Goal: Transaction & Acquisition: Obtain resource

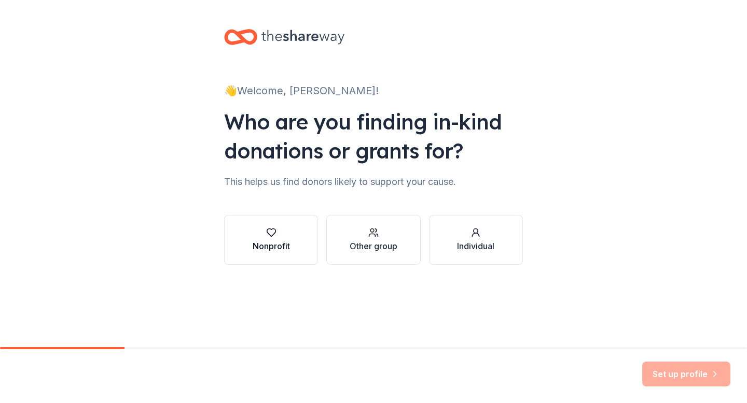
click at [265, 241] on div "Nonprofit" at bounding box center [270, 246] width 37 height 12
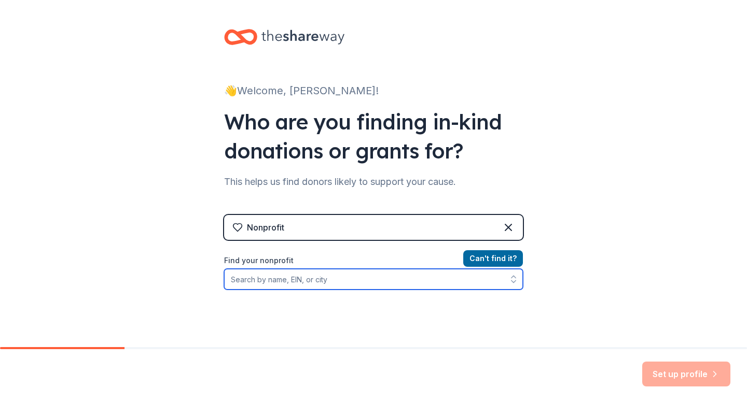
click at [308, 281] on input "Find your nonprofit" at bounding box center [373, 279] width 299 height 21
click at [253, 280] on input "Cross Point church nashville" at bounding box center [373, 279] width 299 height 21
click at [333, 285] on input "CrossPoint church nashville" at bounding box center [373, 279] width 299 height 21
drag, startPoint x: 333, startPoint y: 285, endPoint x: 274, endPoint y: 282, distance: 58.6
click at [274, 282] on input "CrossPoint church nashville" at bounding box center [373, 279] width 299 height 21
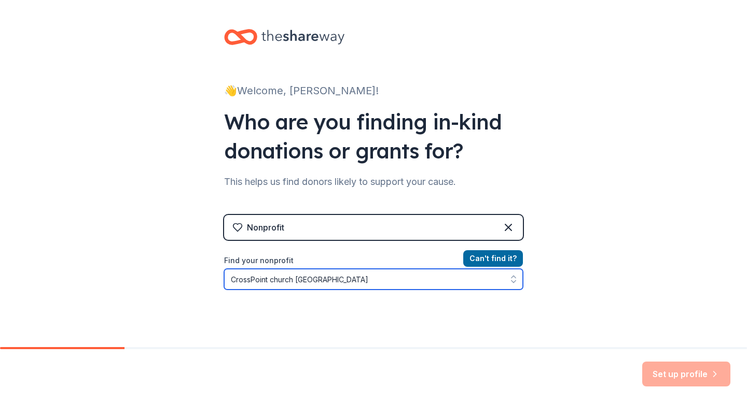
type input "CrossPoint"
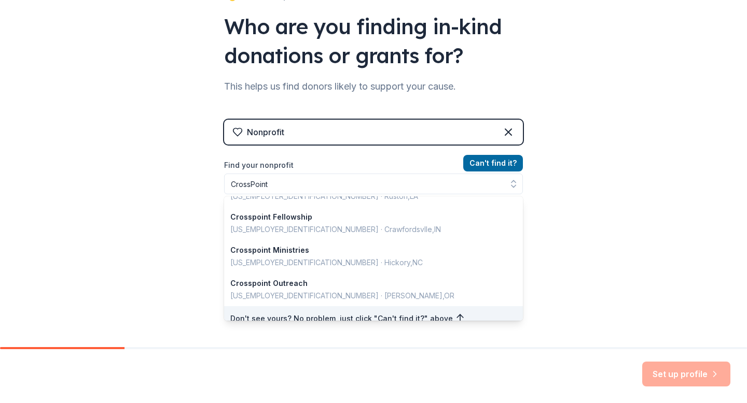
scroll to position [79, 0]
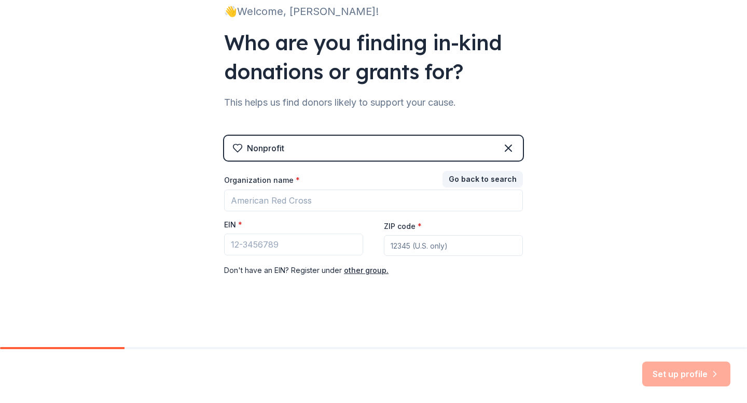
click at [291, 156] on div "Nonprofit" at bounding box center [373, 148] width 299 height 25
click at [478, 184] on button "Go back to search" at bounding box center [482, 179] width 80 height 17
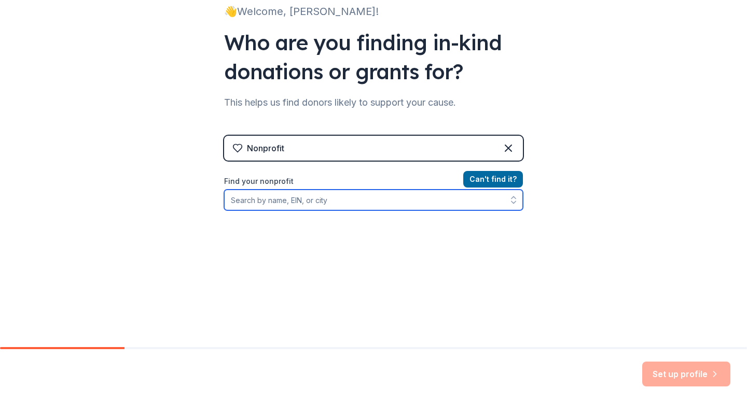
click at [355, 200] on input "Find your nonprofit" at bounding box center [373, 200] width 299 height 21
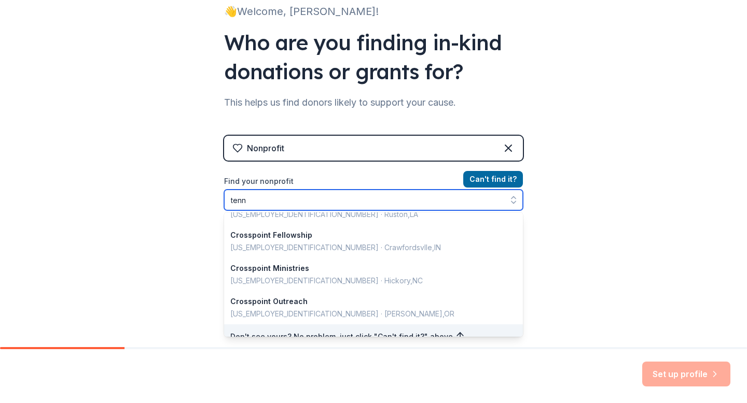
scroll to position [0, 0]
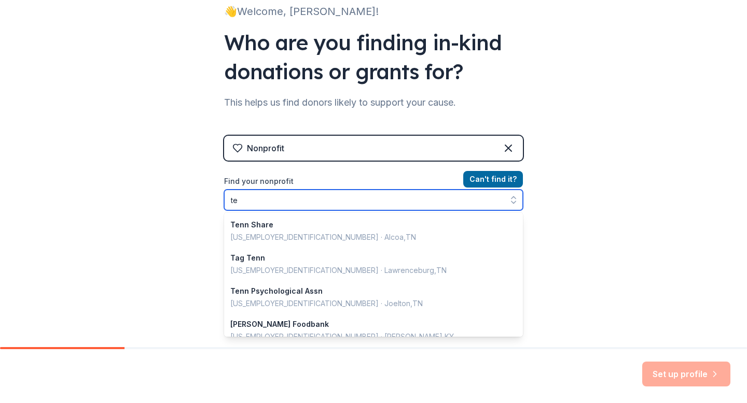
type input "t"
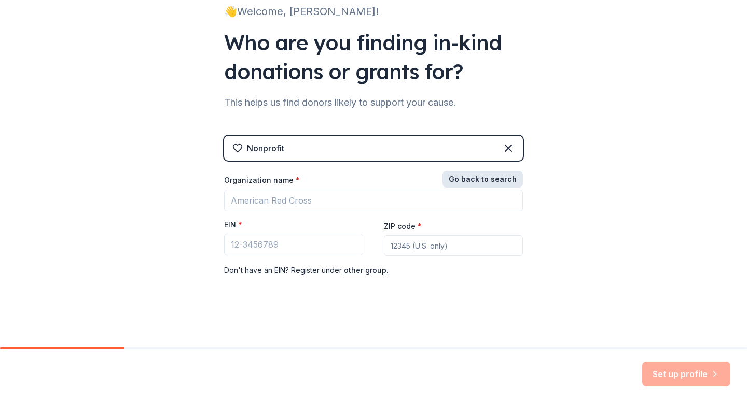
click at [485, 180] on button "Go back to search" at bounding box center [482, 179] width 80 height 17
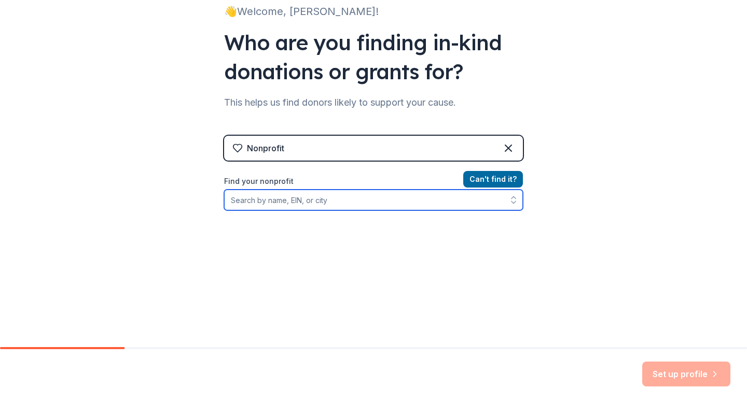
click at [329, 205] on input "Find your nonprofit" at bounding box center [373, 200] width 299 height 21
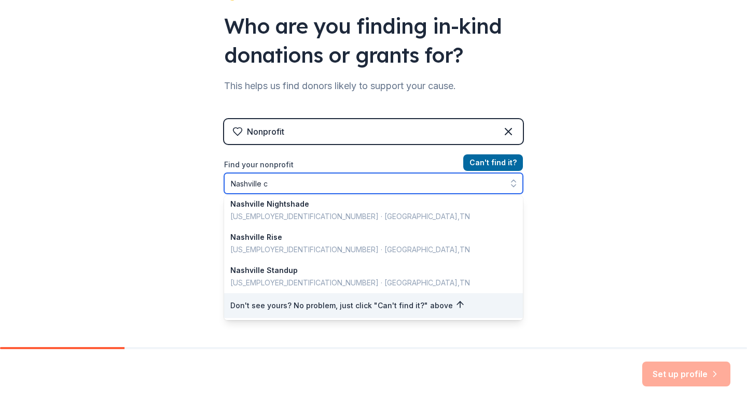
scroll to position [2, 0]
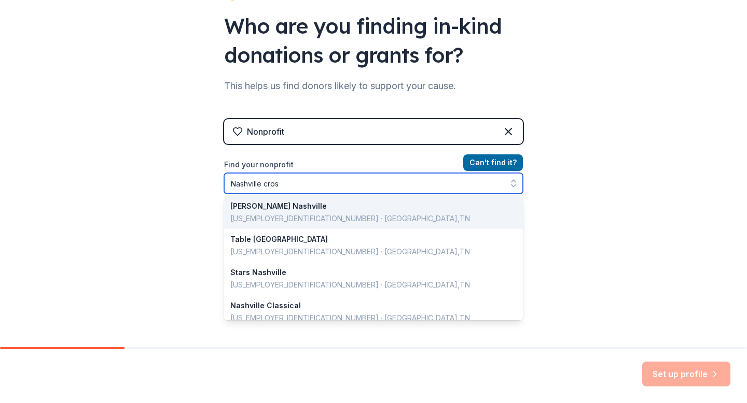
type input "Nashville cross"
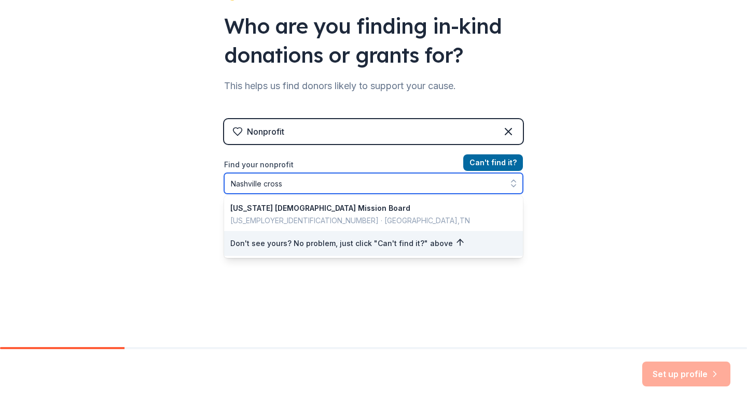
click at [368, 185] on input "Nashville cross" at bounding box center [373, 183] width 299 height 21
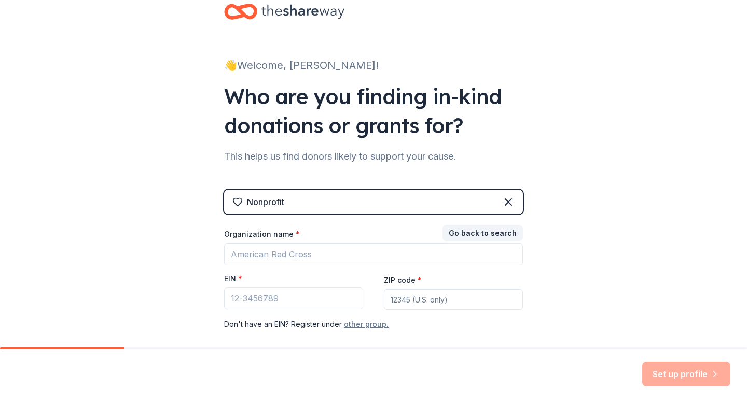
scroll to position [23, 0]
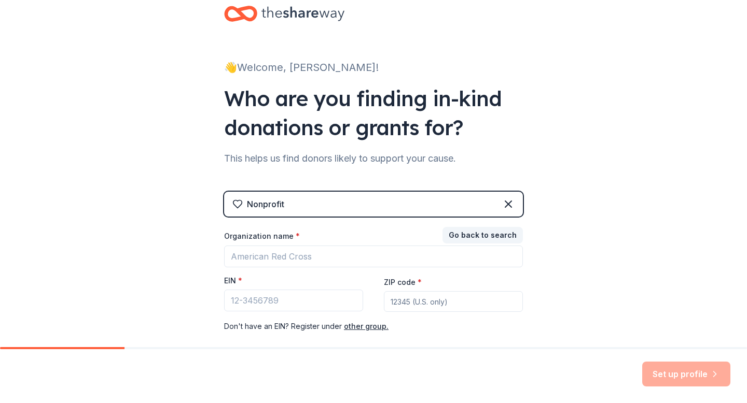
click at [362, 206] on div "Nonprofit" at bounding box center [373, 204] width 299 height 25
click at [490, 235] on button "Go back to search" at bounding box center [482, 235] width 80 height 17
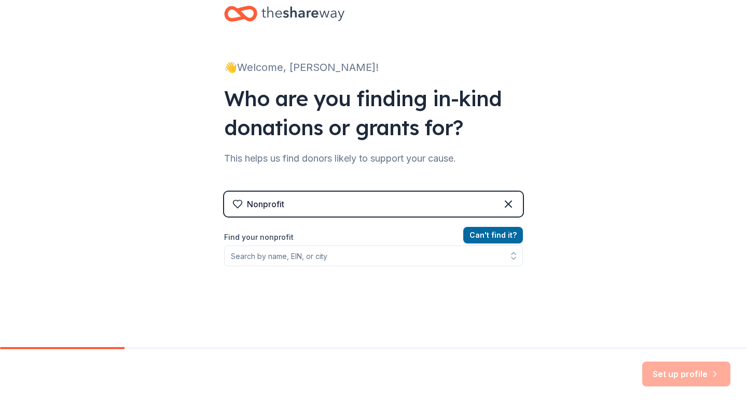
click at [373, 209] on div "Nonprofit" at bounding box center [373, 204] width 299 height 25
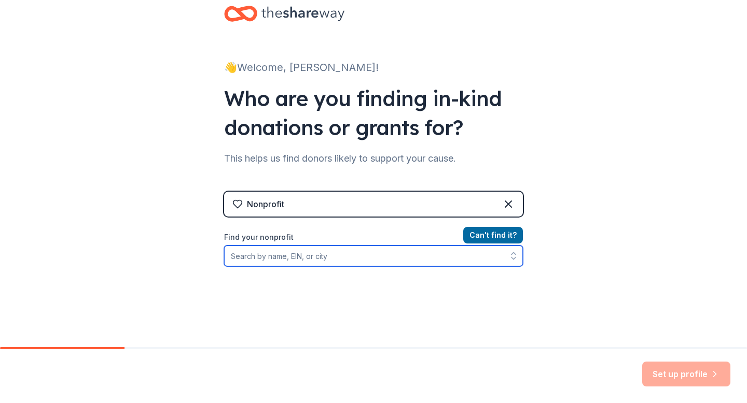
click at [370, 251] on input "Find your nonprofit" at bounding box center [373, 256] width 299 height 21
type input "T"
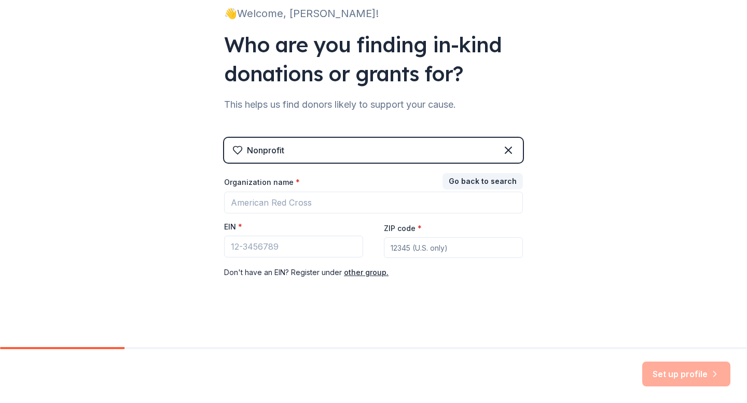
scroll to position [79, 0]
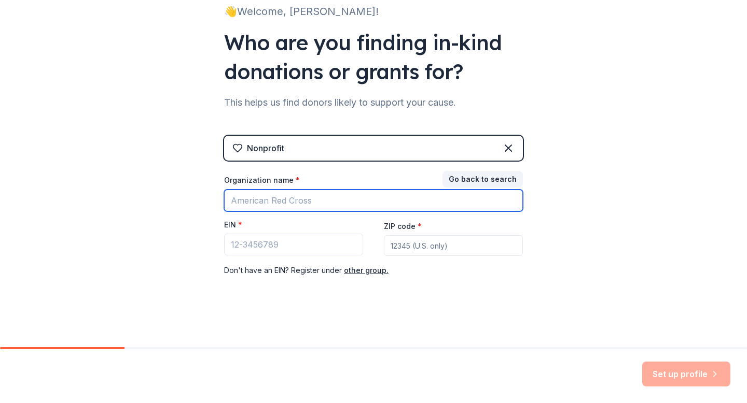
click at [296, 203] on input "Organization name *" at bounding box center [373, 201] width 299 height 22
type input "C"
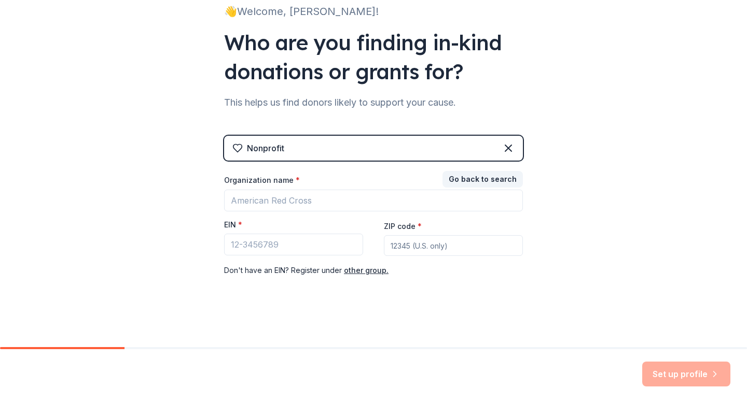
click at [510, 139] on div "Nonprofit" at bounding box center [373, 148] width 299 height 25
click at [509, 149] on icon at bounding box center [508, 148] width 6 height 6
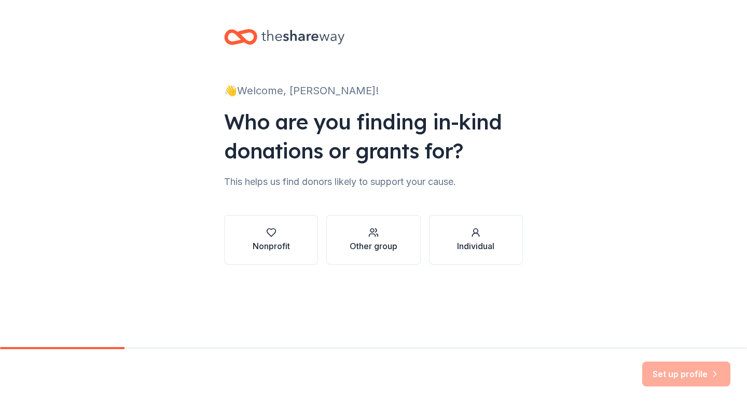
scroll to position [0, 0]
click at [477, 232] on icon "button" at bounding box center [475, 233] width 10 height 10
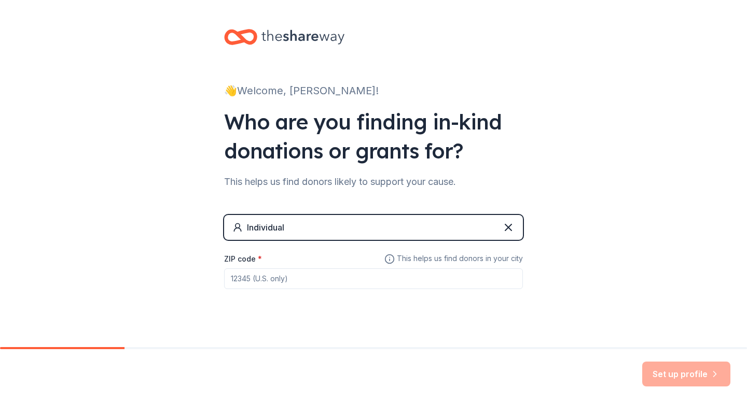
click at [440, 278] on input "ZIP code *" at bounding box center [373, 279] width 299 height 21
type input "37075"
click at [699, 372] on button "Set up profile" at bounding box center [686, 374] width 88 height 25
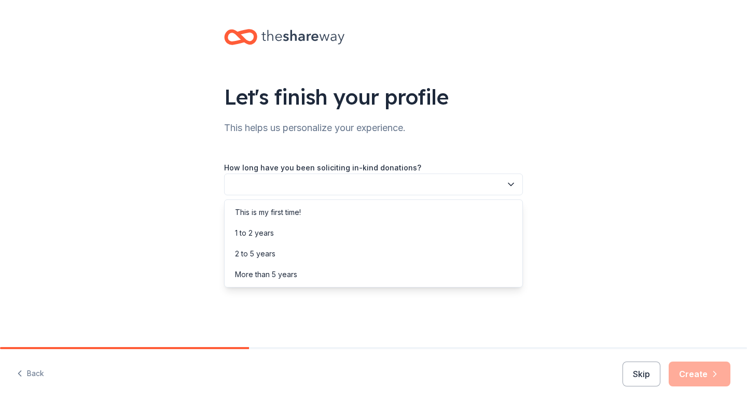
click at [395, 180] on button "button" at bounding box center [373, 185] width 299 height 22
click at [392, 203] on div "This is my first time!" at bounding box center [373, 212] width 293 height 21
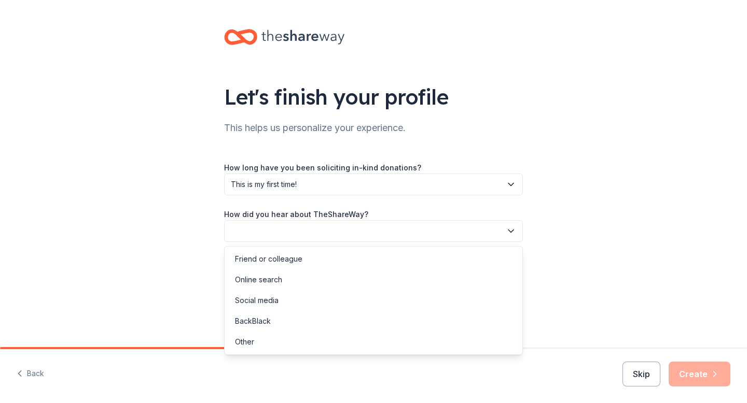
click at [392, 222] on button "button" at bounding box center [373, 231] width 299 height 22
click at [386, 257] on div "Friend or colleague" at bounding box center [373, 259] width 293 height 21
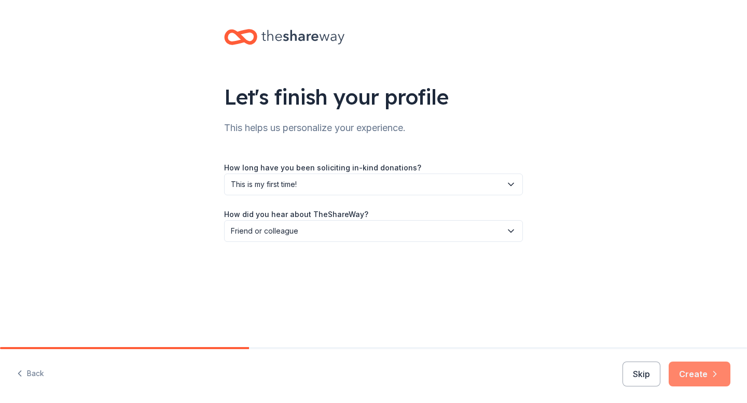
click at [697, 378] on button "Create" at bounding box center [699, 374] width 62 height 25
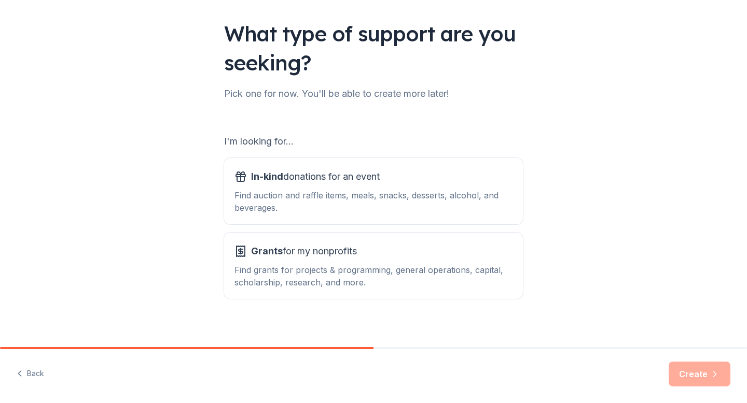
scroll to position [71, 0]
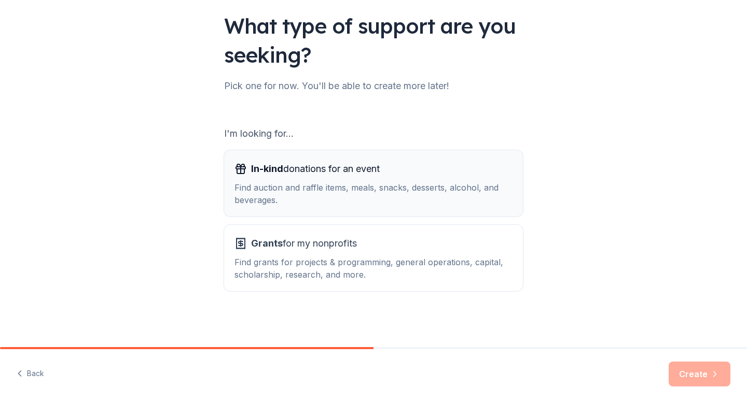
click at [450, 165] on div "In-kind donations for an event" at bounding box center [373, 169] width 278 height 17
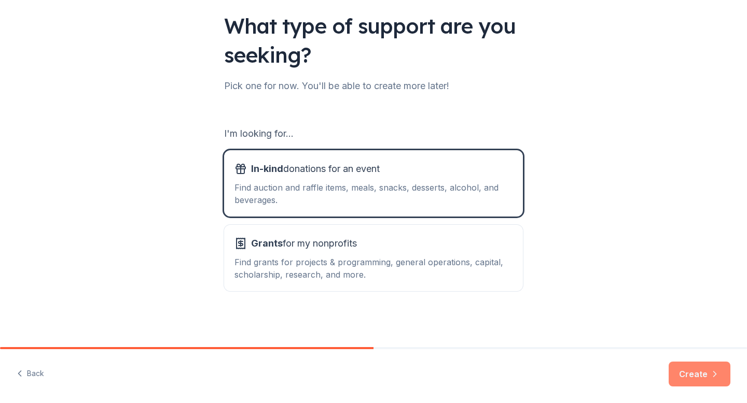
click at [694, 378] on button "Create" at bounding box center [699, 374] width 62 height 25
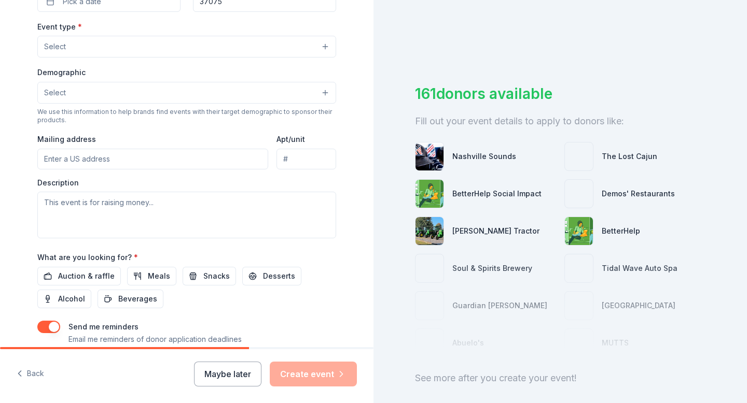
scroll to position [289, 0]
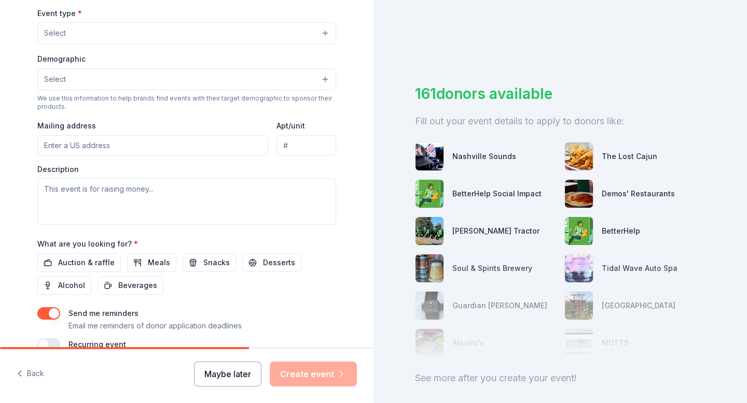
click at [228, 367] on button "Maybe later" at bounding box center [227, 374] width 67 height 25
click at [230, 375] on button "Maybe later" at bounding box center [227, 374] width 67 height 25
click at [226, 377] on button "Maybe later" at bounding box center [227, 374] width 67 height 25
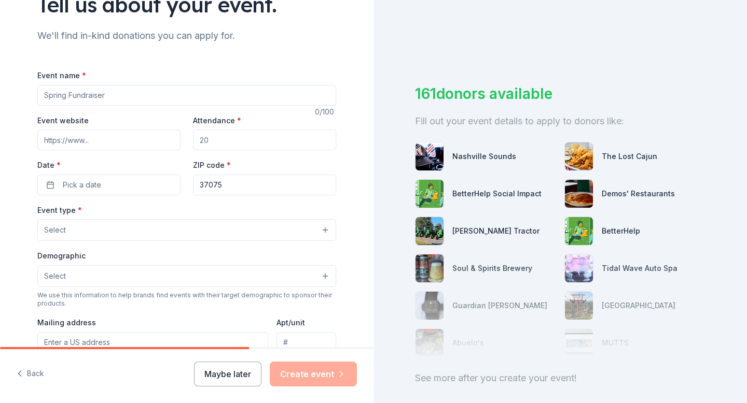
scroll to position [0, 0]
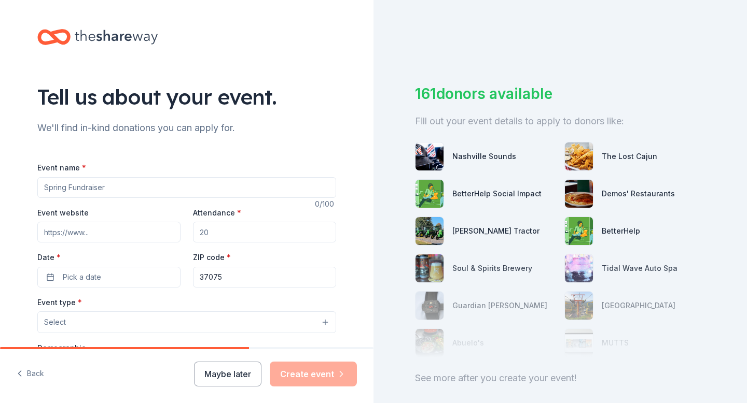
click at [222, 185] on input "Event name *" at bounding box center [186, 187] width 299 height 21
type input "volunt"
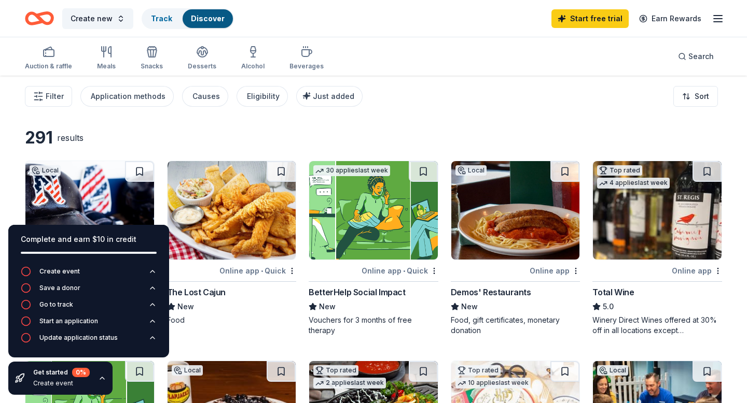
click at [452, 85] on div "Filter Application methods Causes Eligibility Just added Sort" at bounding box center [373, 96] width 747 height 41
click at [102, 377] on icon "button" at bounding box center [102, 378] width 4 height 2
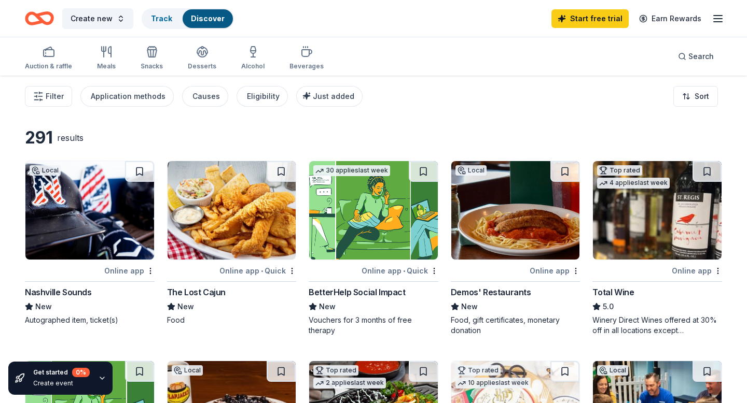
click at [84, 213] on img at bounding box center [89, 210] width 129 height 98
click at [237, 196] on img at bounding box center [231, 210] width 129 height 98
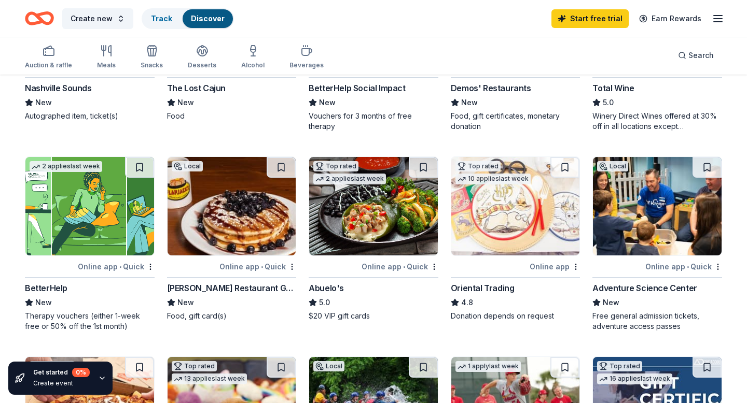
scroll to position [203, 0]
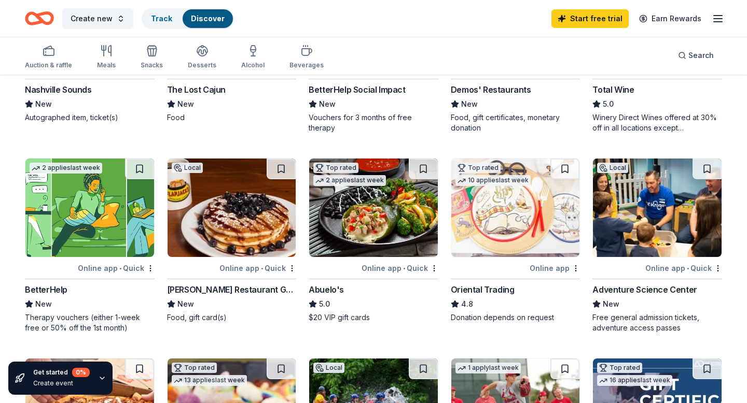
click at [528, 230] on img at bounding box center [515, 208] width 129 height 98
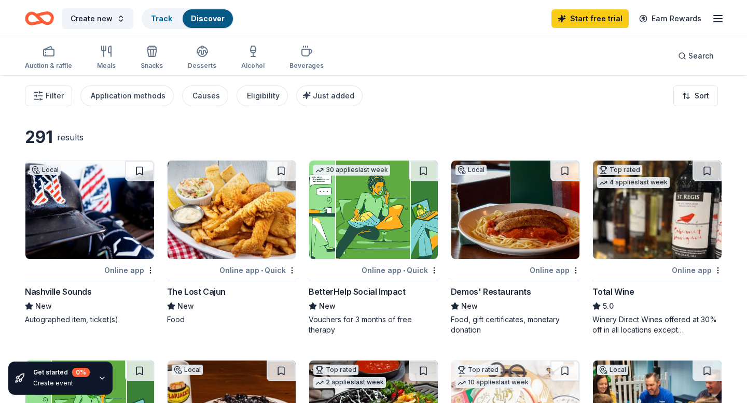
scroll to position [0, 0]
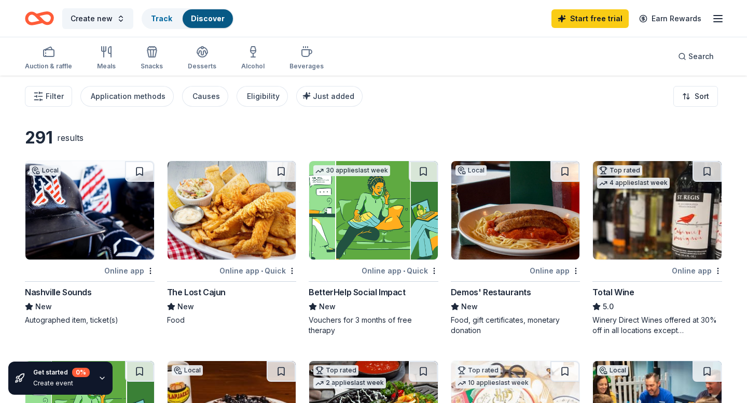
click at [112, 222] on img at bounding box center [89, 210] width 129 height 98
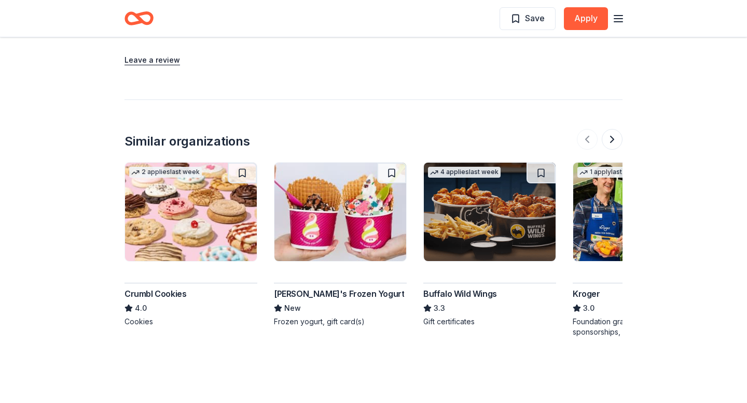
scroll to position [876, 0]
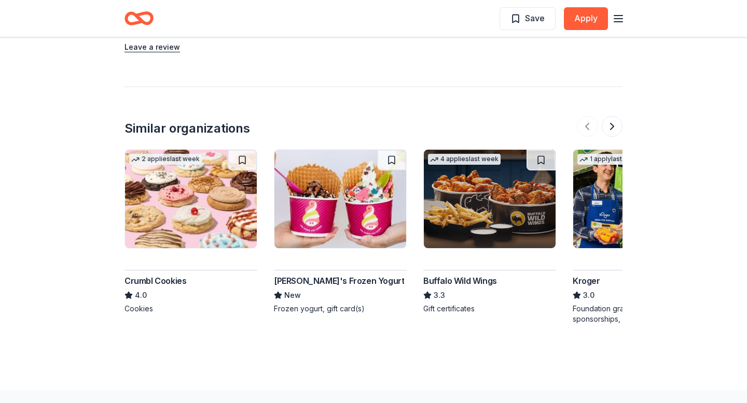
click at [188, 163] on img at bounding box center [191, 199] width 132 height 98
click at [479, 229] on img at bounding box center [490, 199] width 132 height 98
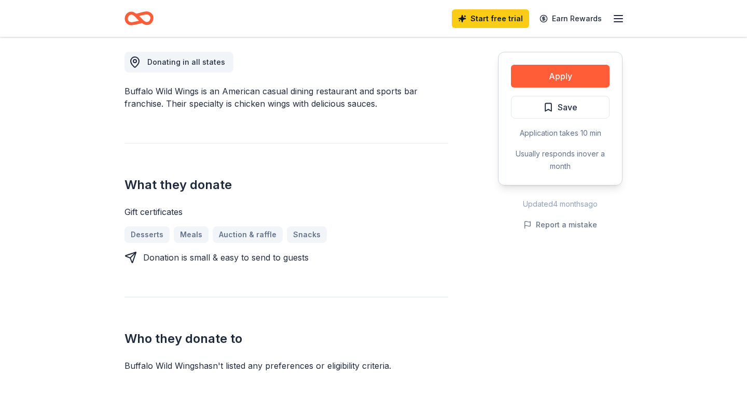
scroll to position [285, 0]
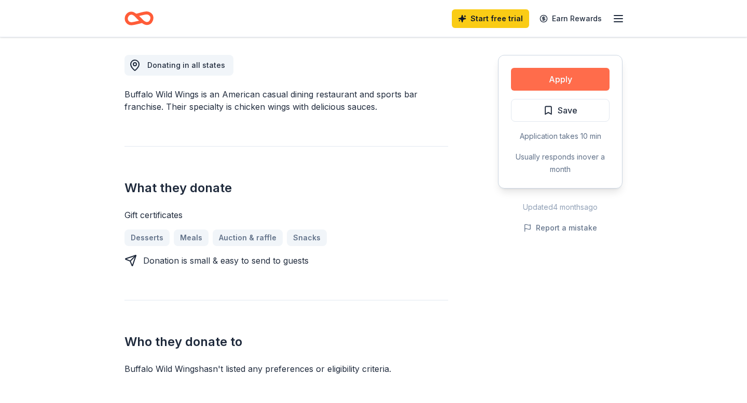
click at [541, 81] on button "Apply" at bounding box center [560, 79] width 98 height 23
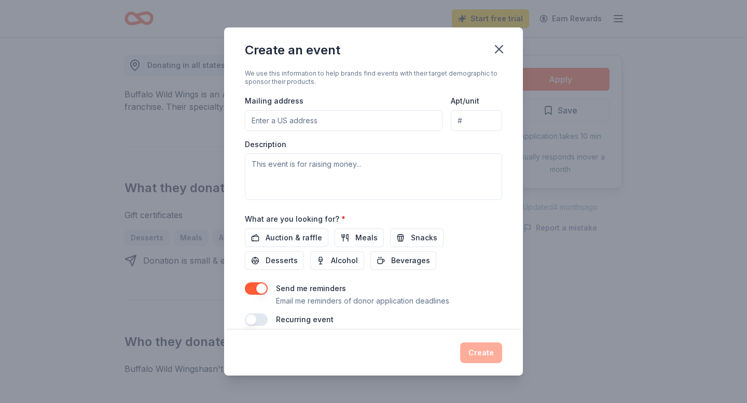
scroll to position [234, 0]
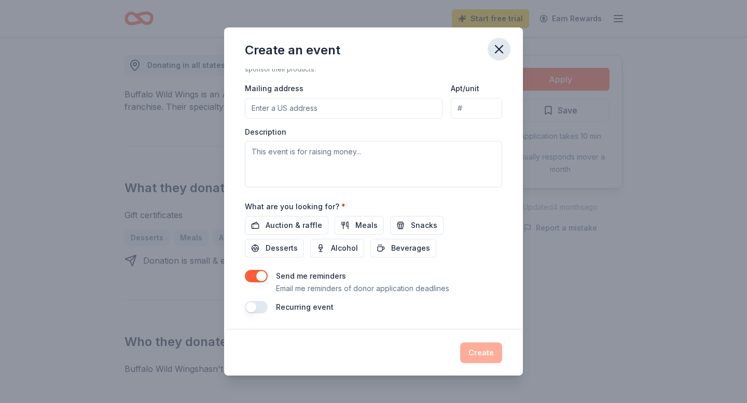
click at [500, 49] on icon "button" at bounding box center [498, 49] width 15 height 15
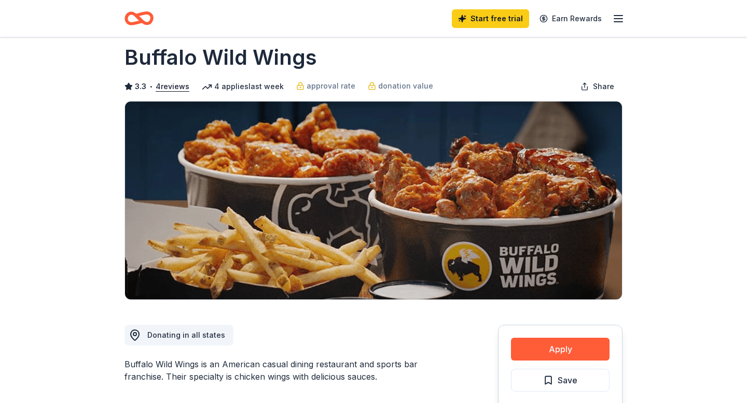
scroll to position [0, 0]
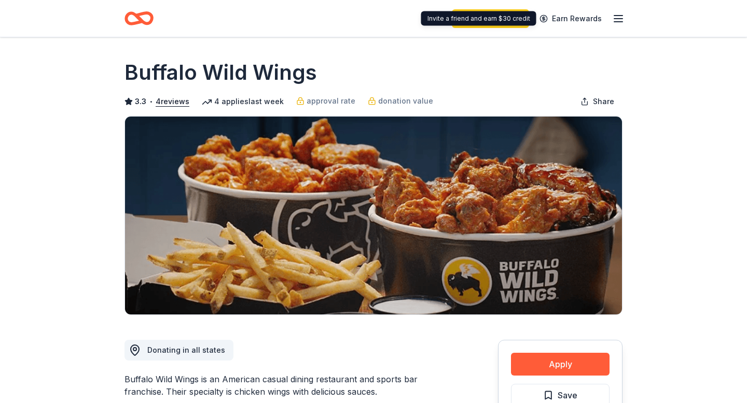
click at [609, 12] on div "Start free trial Earn Rewards" at bounding box center [538, 18] width 173 height 24
click at [146, 18] on icon "Home" at bounding box center [138, 18] width 29 height 24
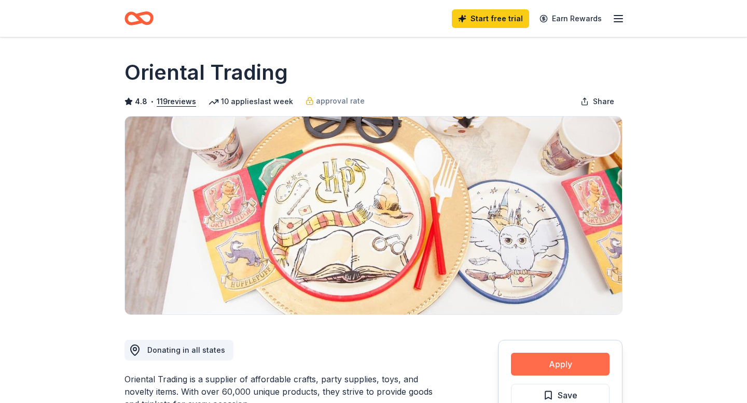
click at [540, 363] on button "Apply" at bounding box center [560, 364] width 98 height 23
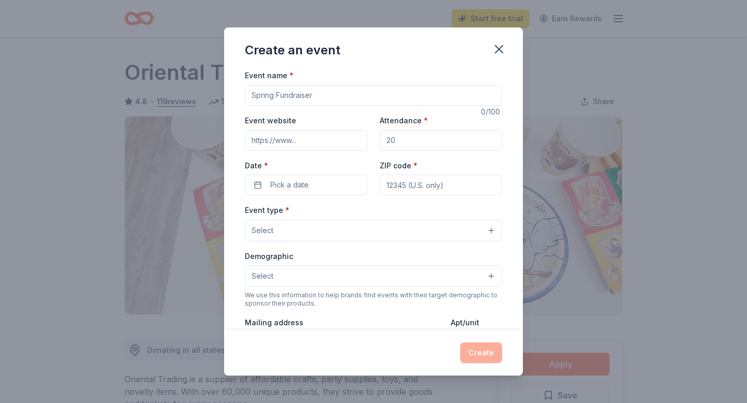
click at [403, 96] on input "Event name *" at bounding box center [373, 95] width 257 height 21
type input "Volunteer Christmas Party"
click at [348, 229] on button "Select" at bounding box center [373, 231] width 257 height 22
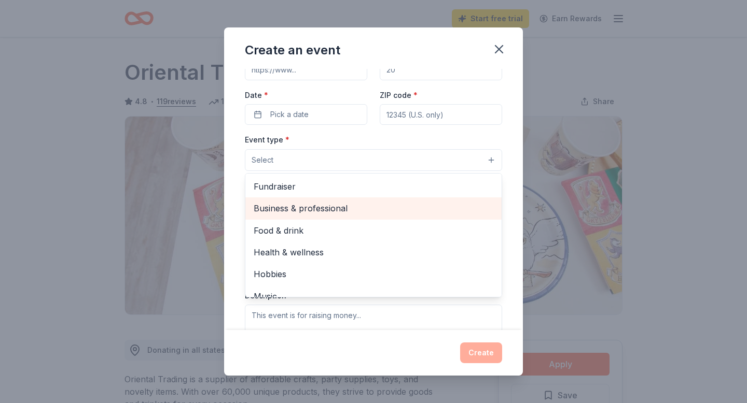
click at [341, 205] on span "Business & professional" at bounding box center [374, 208] width 240 height 13
click at [356, 210] on span "Food & drink" at bounding box center [374, 209] width 240 height 13
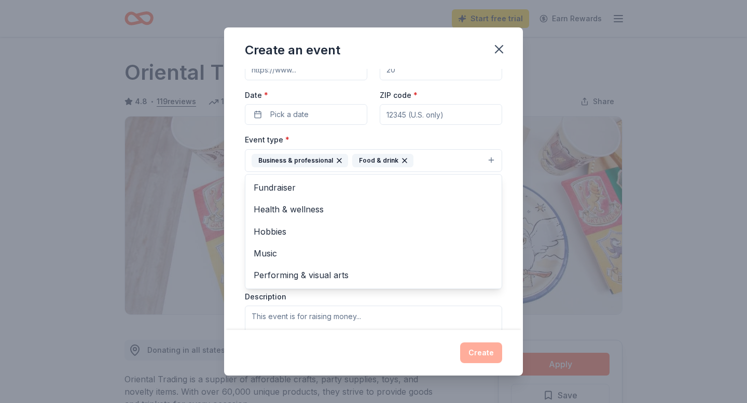
click at [355, 306] on div "Event type * Business & professional Food & drink Fundraiser Health & wellness …" at bounding box center [373, 242] width 257 height 219
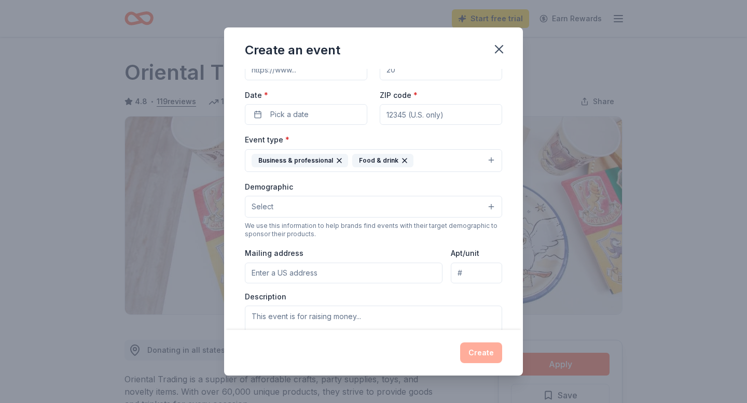
click at [351, 212] on button "Select" at bounding box center [373, 207] width 257 height 22
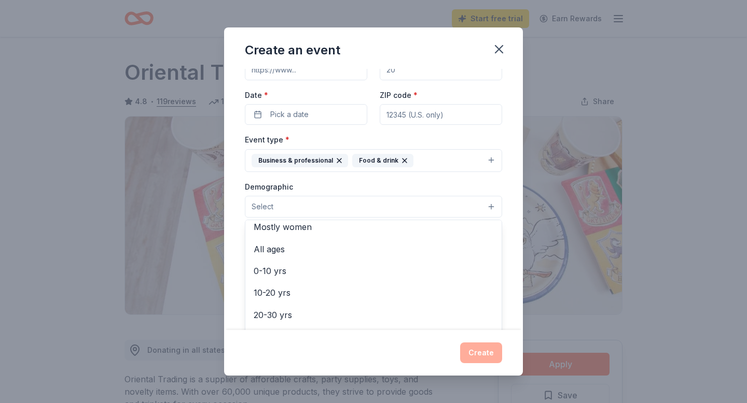
scroll to position [51, 0]
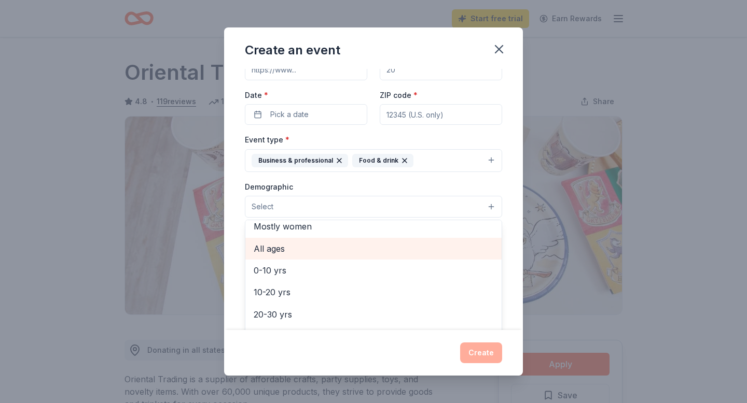
click at [350, 238] on div "All ages" at bounding box center [373, 249] width 256 height 22
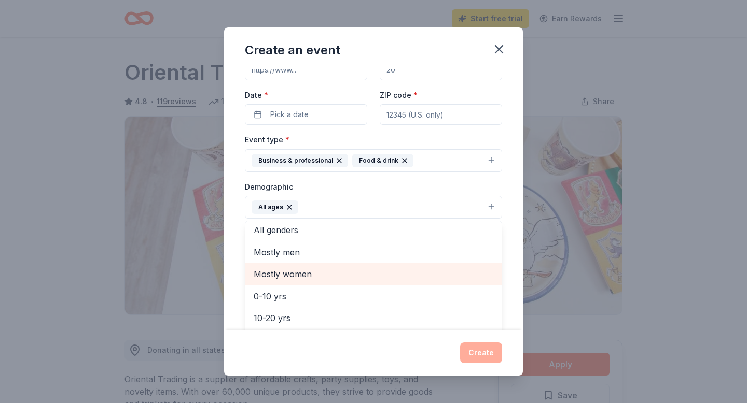
scroll to position [0, 0]
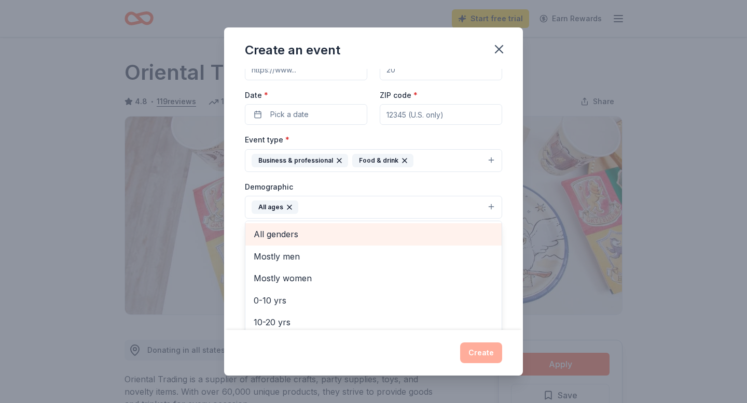
click at [350, 237] on span "All genders" at bounding box center [374, 234] width 240 height 13
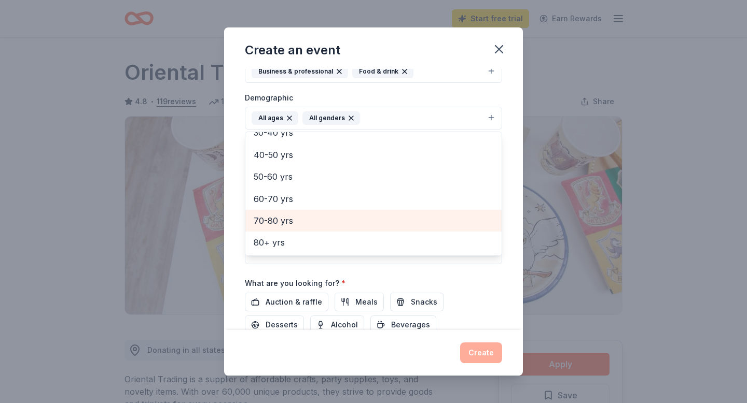
scroll to position [163, 0]
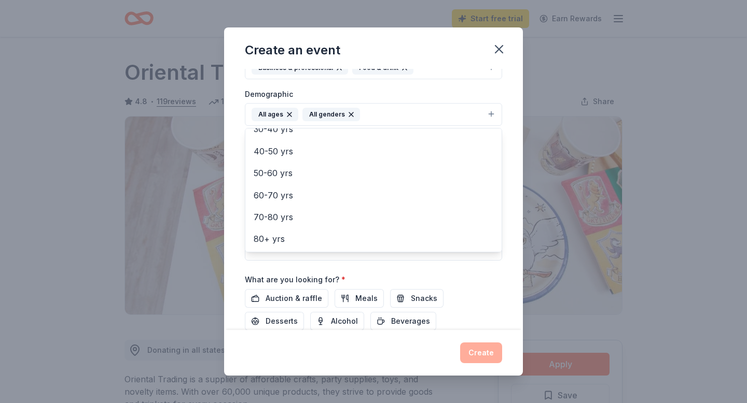
click at [368, 272] on div "Event name * Volunteer Christmas Party 26 /100 Event website Attendance * Date …" at bounding box center [373, 146] width 257 height 481
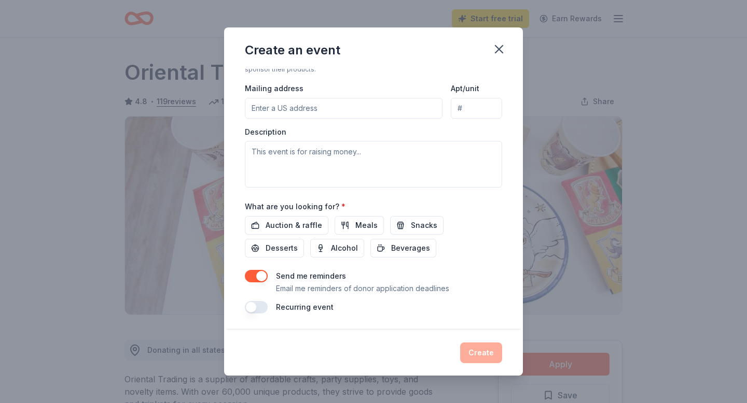
scroll to position [236, 0]
click at [264, 275] on button "button" at bounding box center [256, 277] width 23 height 12
click at [293, 225] on span "Auction & raffle" at bounding box center [293, 226] width 57 height 12
click at [343, 224] on button "Meals" at bounding box center [358, 226] width 49 height 19
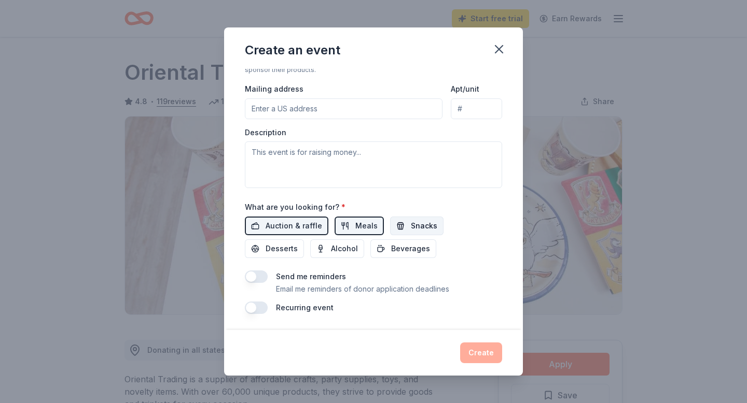
click at [403, 224] on button "Snacks" at bounding box center [416, 226] width 53 height 19
click at [304, 240] on button "Desserts" at bounding box center [274, 249] width 59 height 19
click at [391, 249] on span "Beverages" at bounding box center [410, 249] width 39 height 12
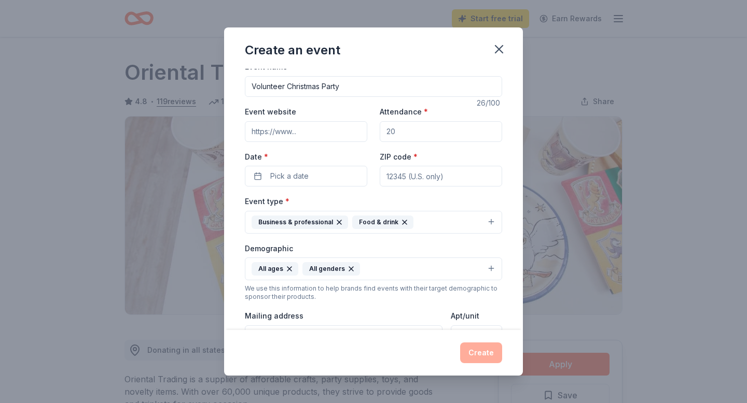
scroll to position [0, 0]
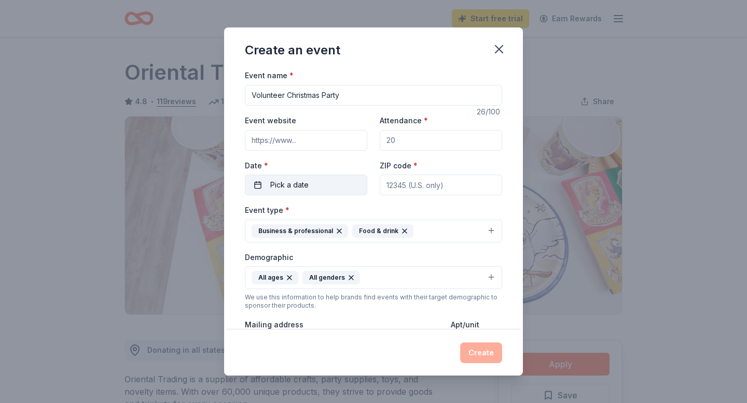
click at [311, 189] on button "Pick a date" at bounding box center [306, 185] width 122 height 21
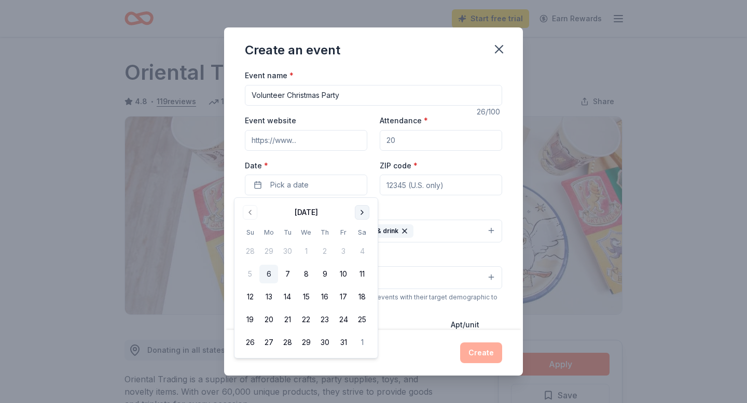
click at [360, 210] on button "Go to next month" at bounding box center [362, 212] width 15 height 15
click at [343, 318] on button "21" at bounding box center [343, 320] width 19 height 19
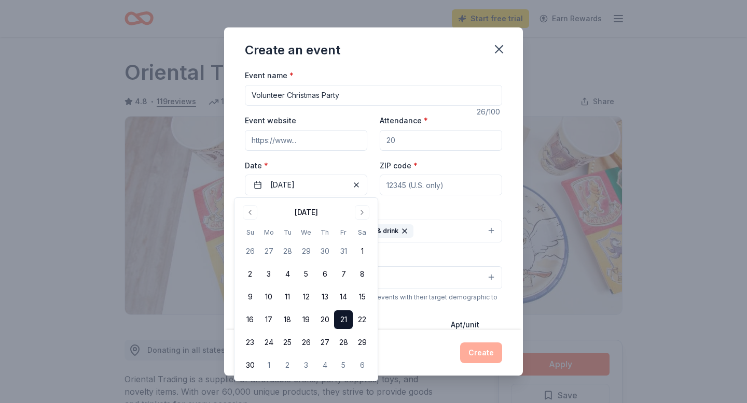
click at [425, 75] on div "Event name * Volunteer Christmas Party" at bounding box center [373, 87] width 257 height 37
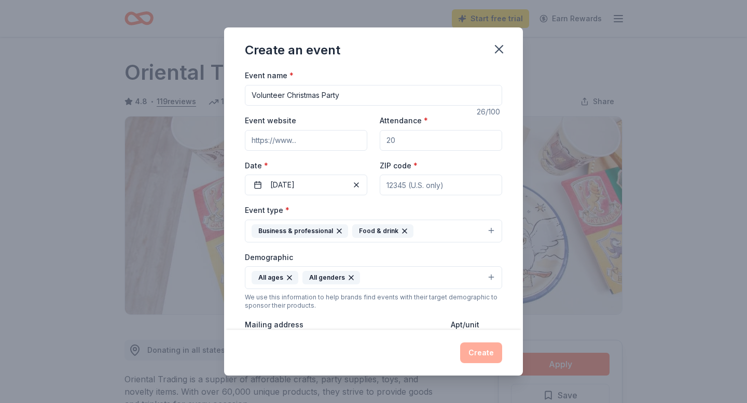
click at [402, 148] on input "Attendance *" at bounding box center [440, 140] width 122 height 21
type input "150"
click at [426, 186] on input "ZIP code *" at bounding box center [440, 185] width 122 height 21
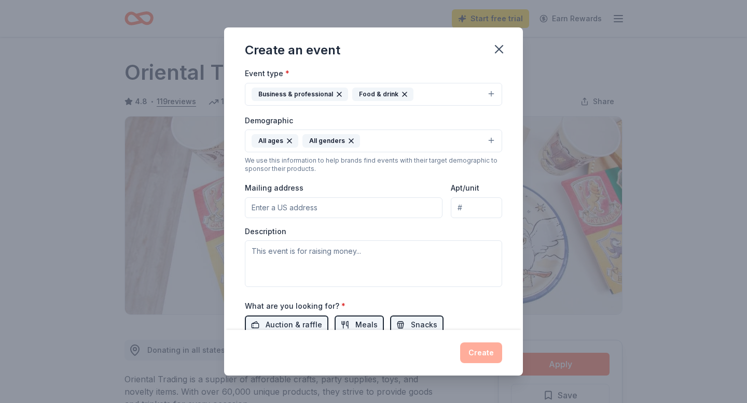
scroll to position [130, 0]
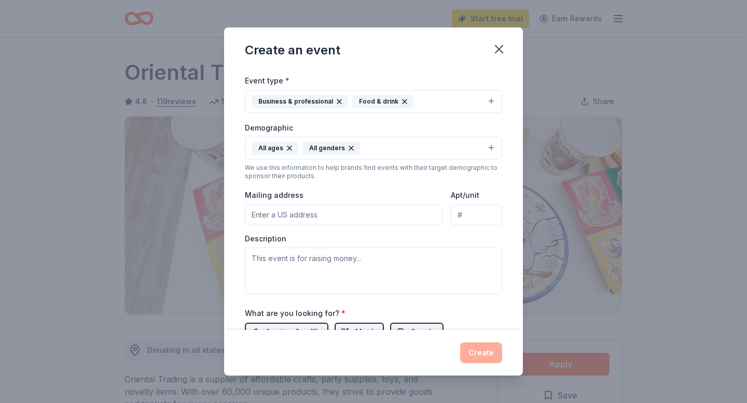
click at [374, 203] on div "Mailing address" at bounding box center [344, 207] width 198 height 37
click at [368, 208] on input "Mailing address" at bounding box center [344, 215] width 198 height 21
type input "1410 Stop Thirty Road, Hendersonville, TN, 37075"
click at [430, 257] on textarea at bounding box center [373, 271] width 257 height 47
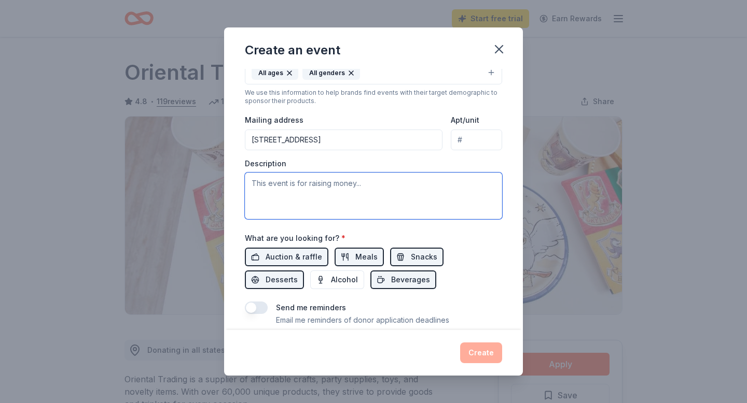
scroll to position [0, 0]
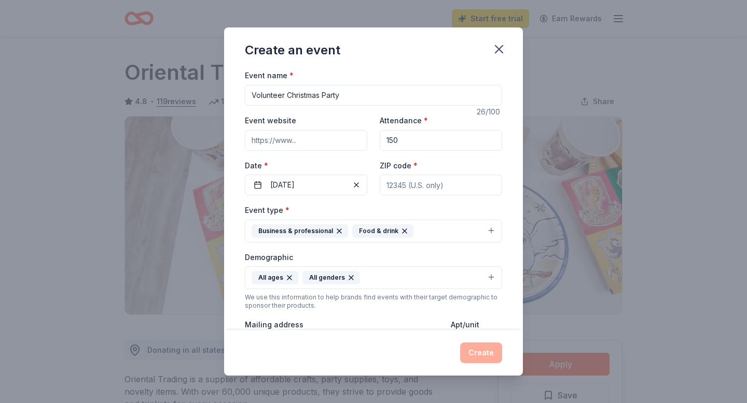
click at [419, 182] on input "ZIP code *" at bounding box center [440, 185] width 122 height 21
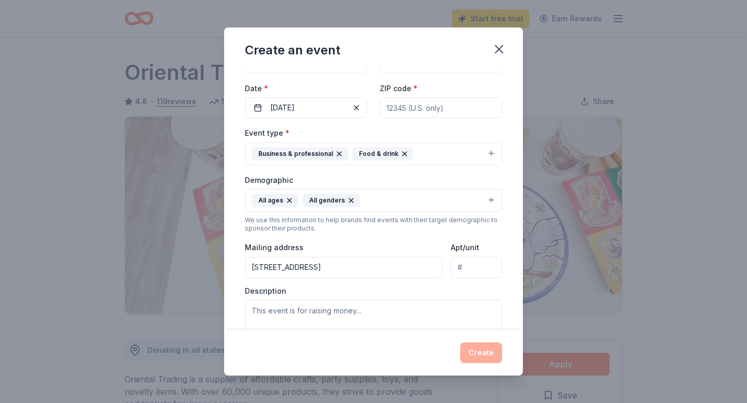
scroll to position [93, 0]
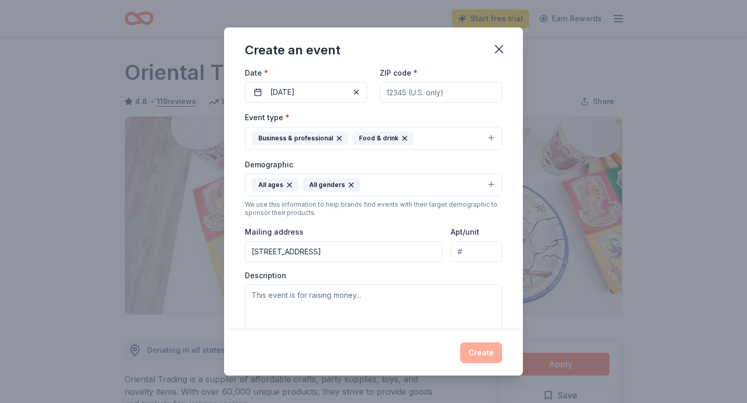
type input "37075"
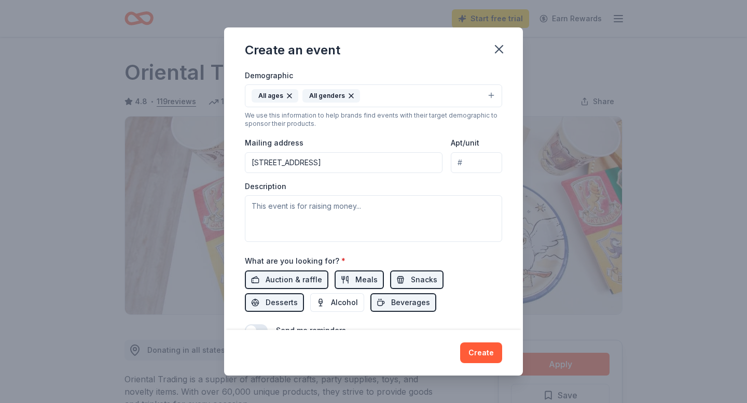
scroll to position [184, 0]
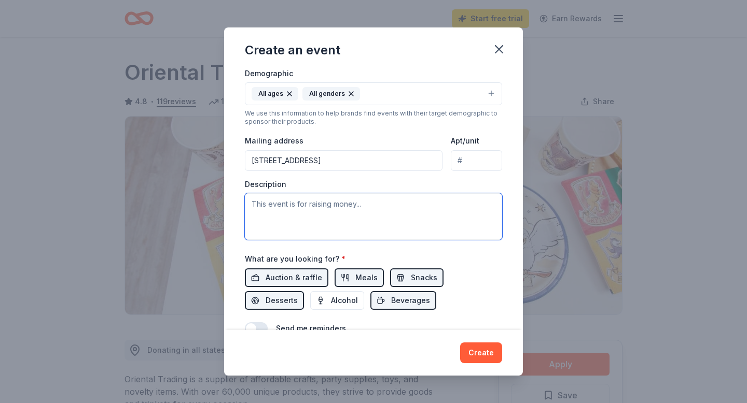
click at [393, 219] on textarea at bounding box center [373, 216] width 257 height 47
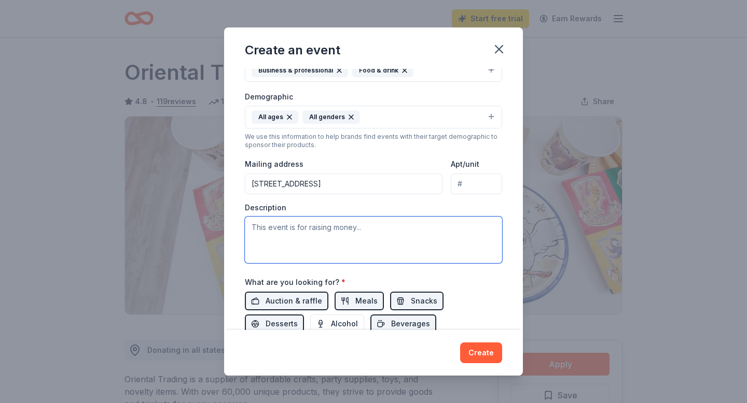
scroll to position [167, 0]
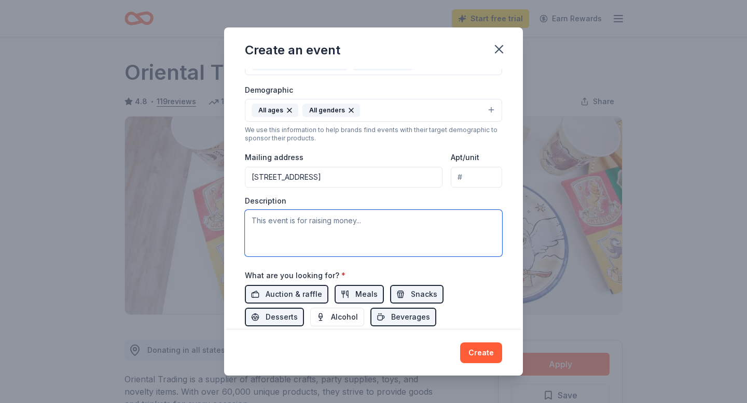
click at [368, 232] on textarea at bounding box center [373, 233] width 257 height 47
paste textarea "We’re with Crosspoint Church, and we’re so grateful for the incredible voluntee…"
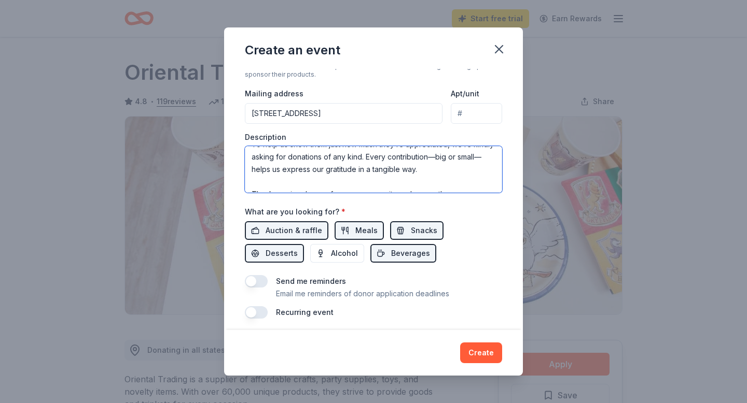
scroll to position [236, 0]
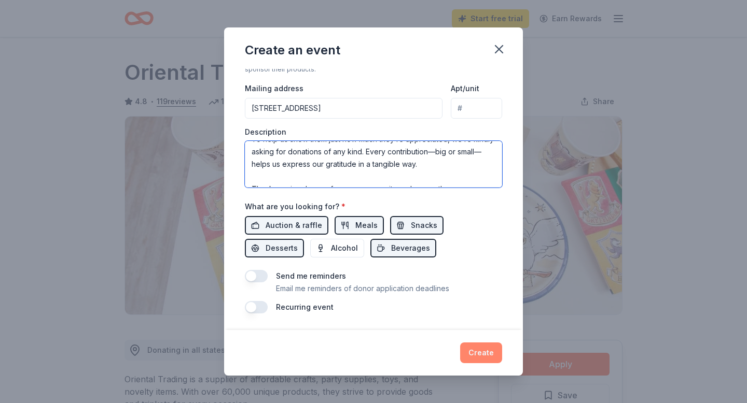
type textarea "We’re with Crosspoint Church, and we’re so grateful for the incredible voluntee…"
click at [474, 354] on button "Create" at bounding box center [481, 353] width 42 height 21
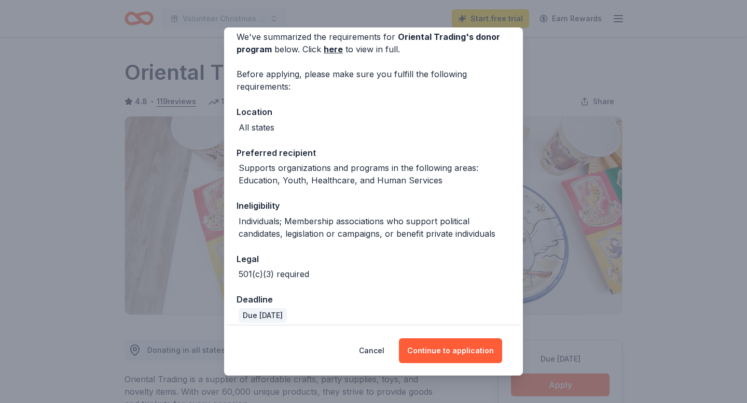
scroll to position [57, 0]
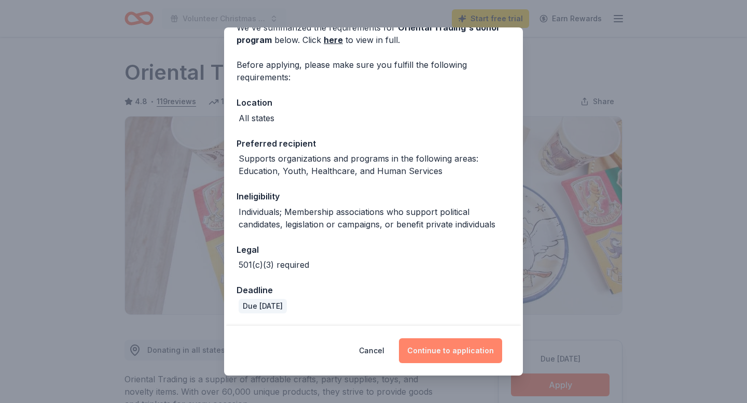
click at [435, 347] on button "Continue to application" at bounding box center [450, 351] width 103 height 25
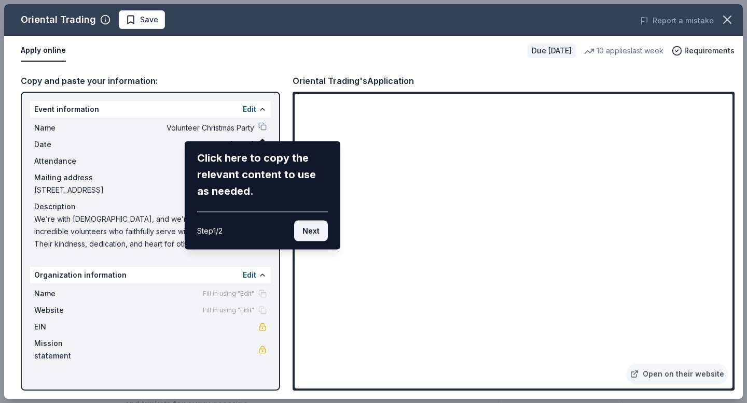
click at [310, 234] on button "Next" at bounding box center [311, 231] width 34 height 21
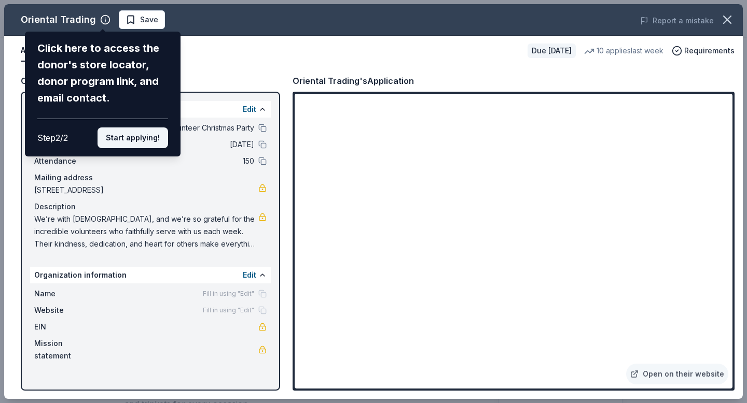
click at [143, 137] on button "Start applying!" at bounding box center [132, 138] width 71 height 21
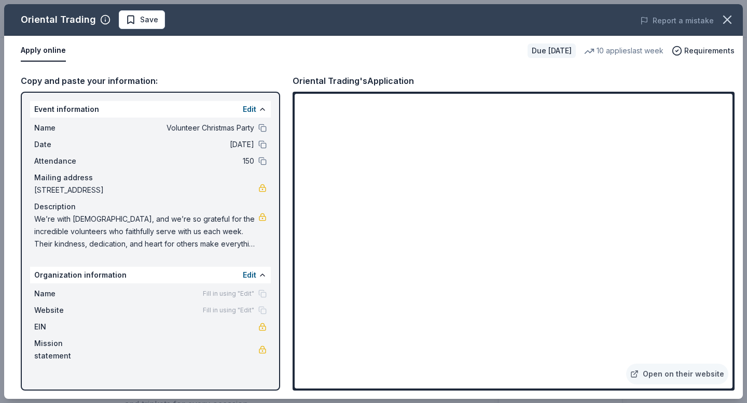
click at [223, 229] on span "We’re with Crosspoint Church, and we’re so grateful for the incredible voluntee…" at bounding box center [146, 231] width 224 height 37
click at [234, 234] on span "We’re with Crosspoint Church, and we’re so grateful for the incredible voluntee…" at bounding box center [146, 231] width 224 height 37
click at [126, 81] on div "Copy and paste your information:" at bounding box center [150, 80] width 259 height 13
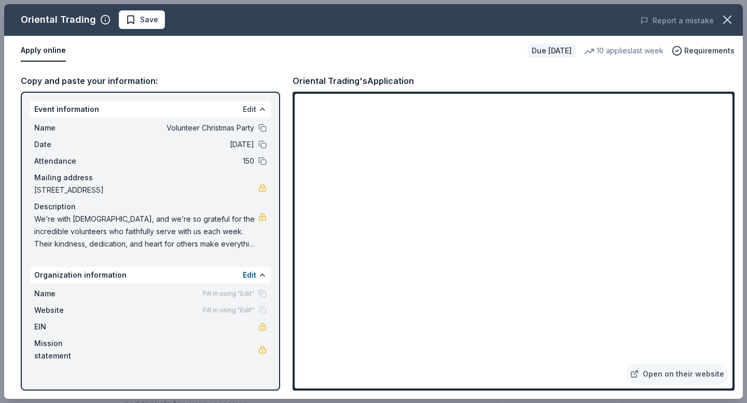
click at [253, 111] on button "Edit" at bounding box center [249, 109] width 13 height 12
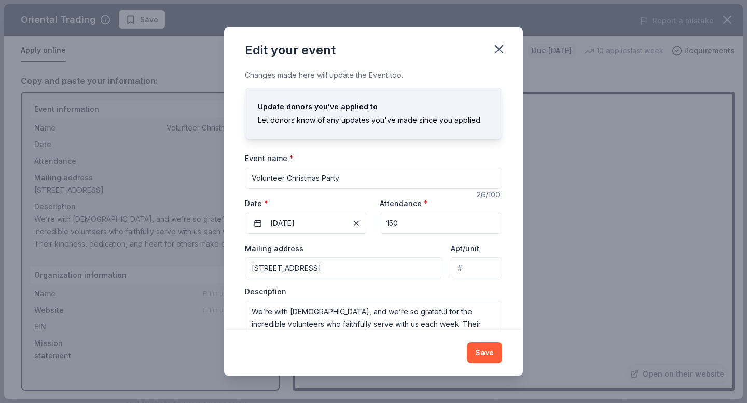
scroll to position [34, 0]
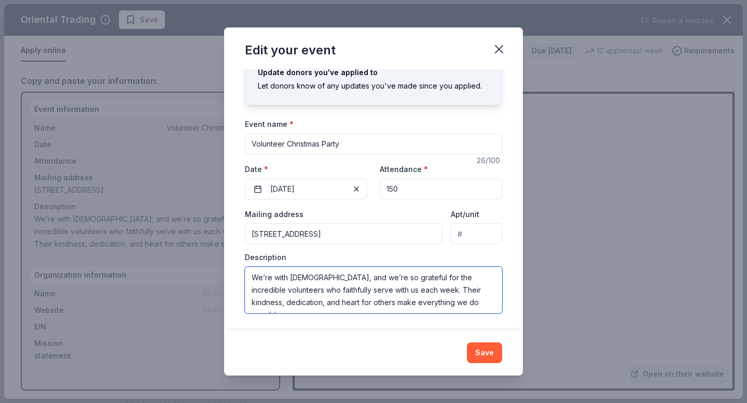
drag, startPoint x: 479, startPoint y: 302, endPoint x: 250, endPoint y: 250, distance: 234.8
click at [250, 250] on div "Mailing address 1410 Stop Thirty Road, Hendersonville, TN, 37075 Apt/unit Descr…" at bounding box center [373, 261] width 257 height 106
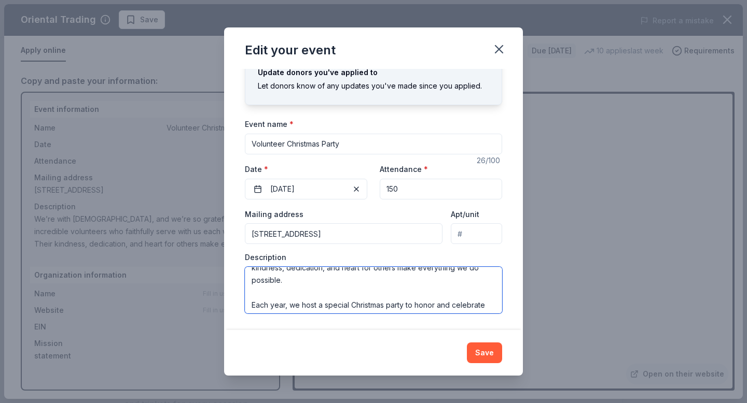
scroll to position [0, 0]
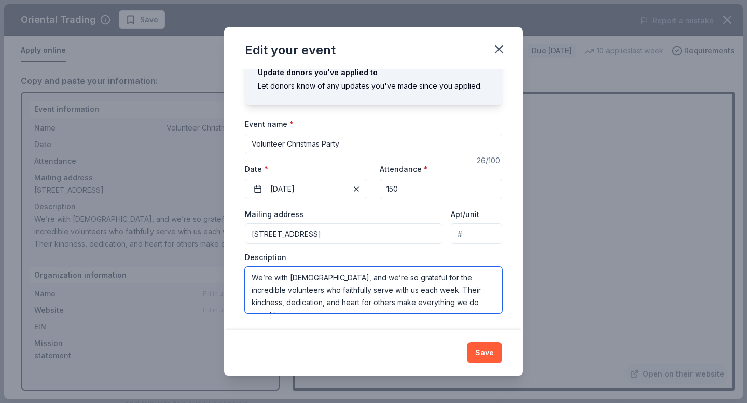
click at [251, 276] on textarea "We’re with Crosspoint Church, and we’re so grateful for the incredible voluntee…" at bounding box center [373, 290] width 257 height 47
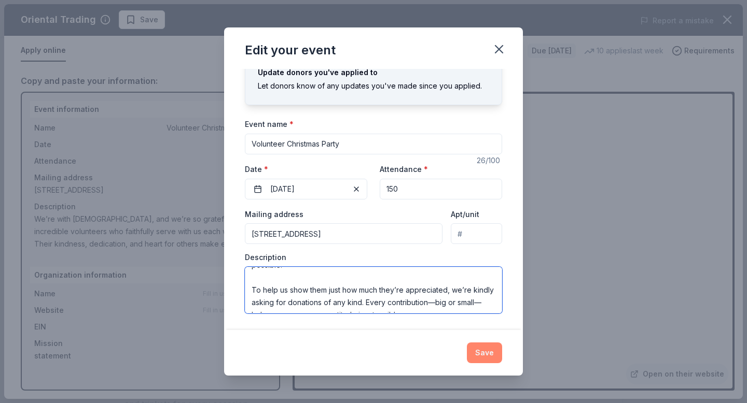
scroll to position [124, 0]
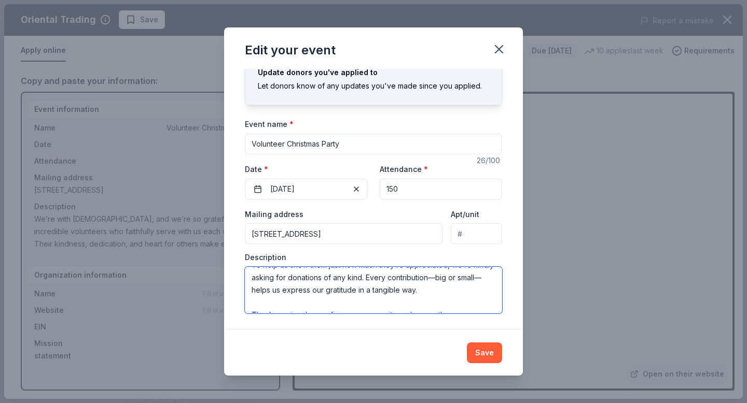
drag, startPoint x: 251, startPoint y: 279, endPoint x: 473, endPoint y: 364, distance: 237.6
click at [473, 364] on div "Edit your event Changes made here will update the Event too. Update donors you'…" at bounding box center [373, 201] width 299 height 348
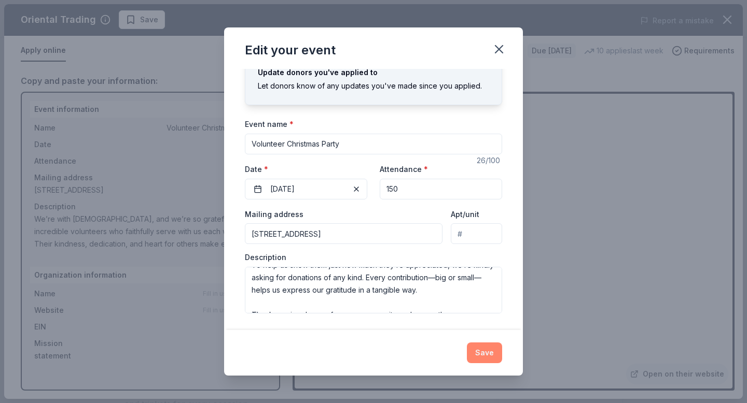
click at [483, 357] on button "Save" at bounding box center [484, 353] width 35 height 21
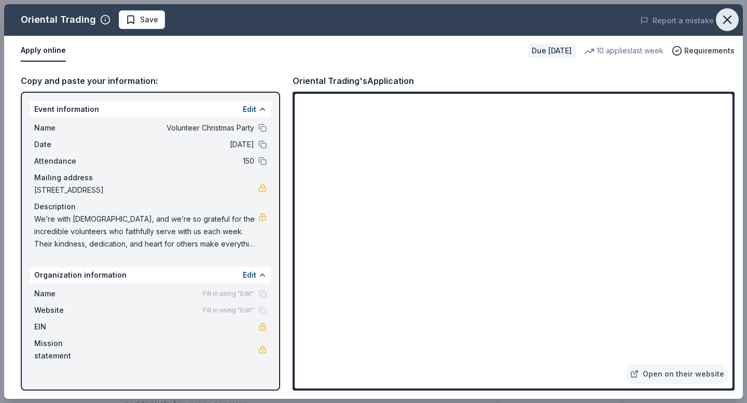
click at [726, 15] on icon "button" at bounding box center [727, 19] width 15 height 15
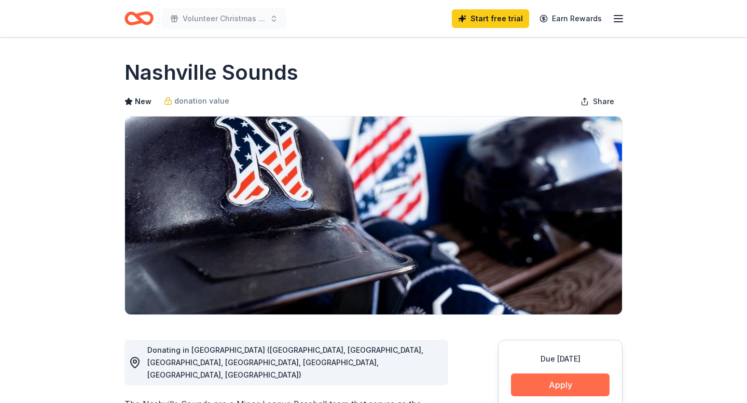
click at [562, 385] on button "Apply" at bounding box center [560, 385] width 98 height 23
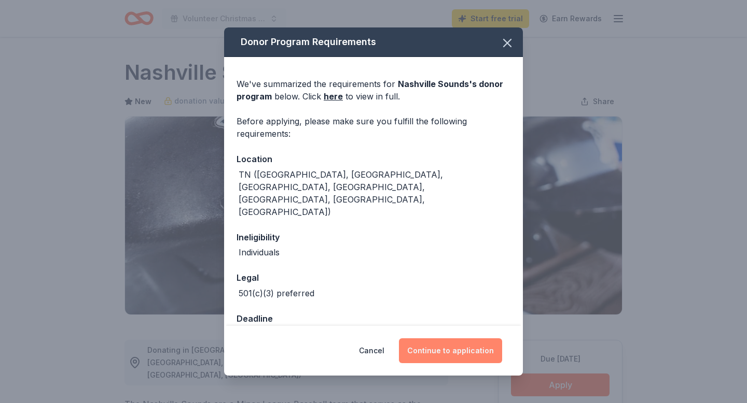
click at [456, 351] on button "Continue to application" at bounding box center [450, 351] width 103 height 25
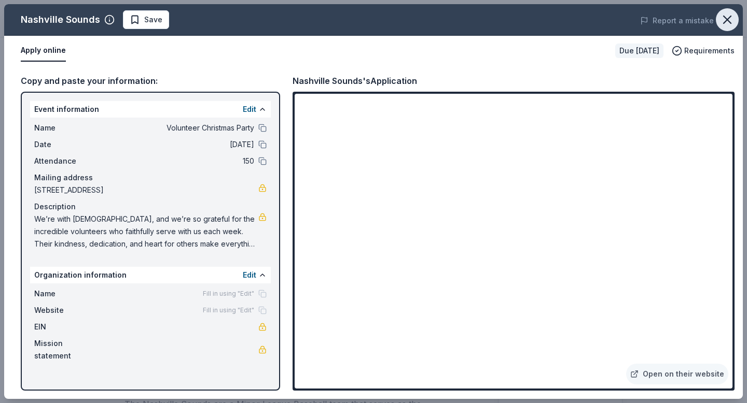
click at [728, 18] on icon "button" at bounding box center [726, 19] width 7 height 7
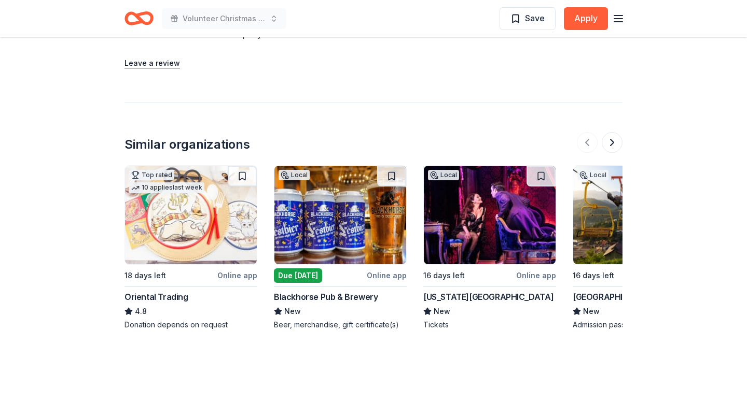
scroll to position [1156, 0]
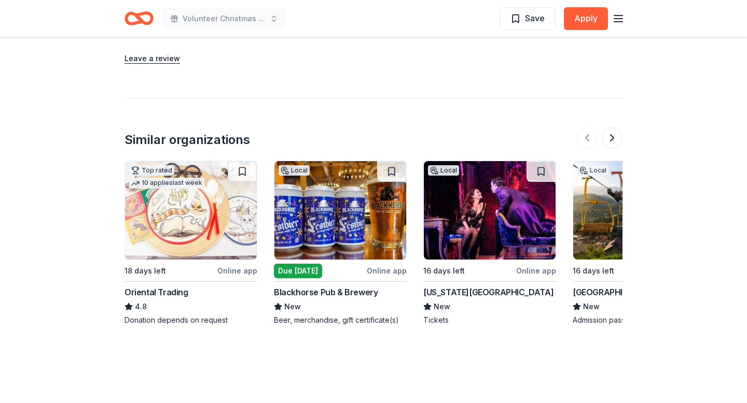
click at [524, 215] on img at bounding box center [490, 210] width 132 height 98
click at [510, 210] on img at bounding box center [490, 210] width 132 height 98
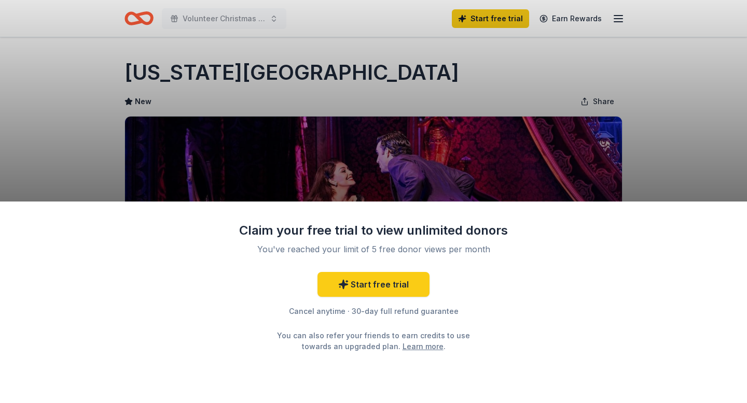
click at [724, 154] on div "Claim your free trial to view unlimited donors You've reached your limit of 5 f…" at bounding box center [373, 201] width 747 height 403
click at [48, 176] on div "Claim your free trial to view unlimited donors You've reached your limit of 5 f…" at bounding box center [373, 201] width 747 height 403
click at [688, 153] on div "Claim your free trial to view unlimited donors You've reached your limit of 5 f…" at bounding box center [373, 201] width 747 height 403
click at [584, 137] on div "Claim your free trial to view unlimited donors You've reached your limit of 5 f…" at bounding box center [373, 201] width 747 height 403
click at [403, 343] on link "Learn more" at bounding box center [422, 346] width 41 height 11
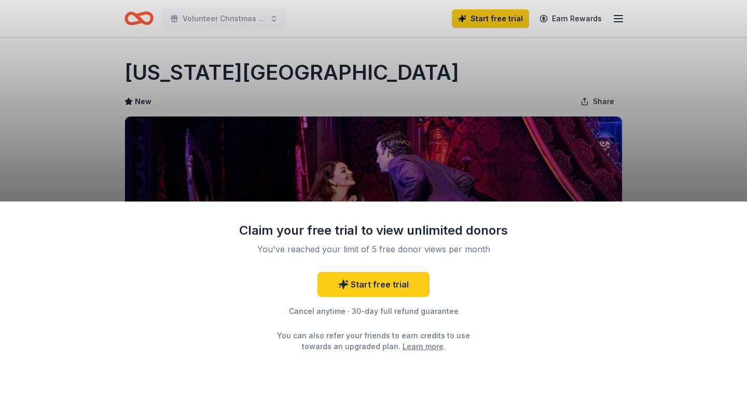
click at [665, 185] on div "Claim your free trial to view unlimited donors You've reached your limit of 5 f…" at bounding box center [373, 201] width 747 height 403
click at [672, 111] on div "Claim your free trial to view unlimited donors You've reached your limit of 5 f…" at bounding box center [373, 201] width 747 height 403
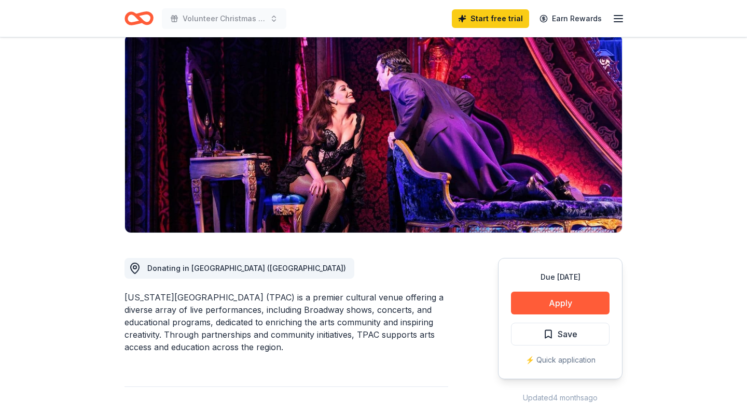
scroll to position [96, 0]
